Goal: Task Accomplishment & Management: Use online tool/utility

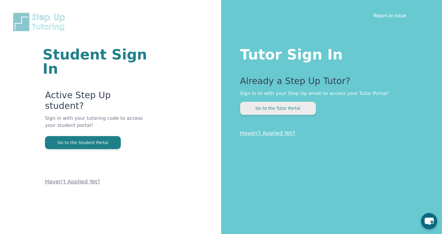
click at [289, 115] on button "Go to the Tutor Portal" at bounding box center [278, 108] width 76 height 13
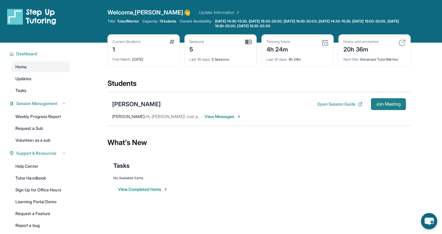
click at [396, 108] on button "Join Meeting" at bounding box center [388, 104] width 35 height 12
